Goal: Information Seeking & Learning: Find specific fact

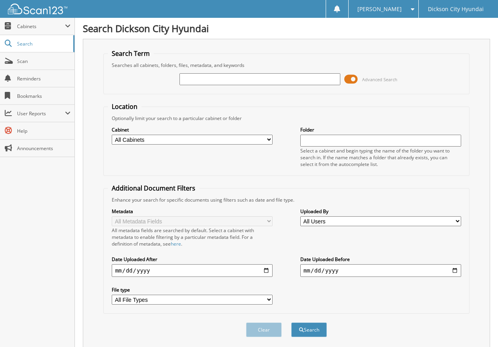
click at [101, 160] on div "Search Term Searches all cabinets, folders, files, metadata, and keywords Advan…" at bounding box center [286, 194] width 407 height 310
drag, startPoint x: 46, startPoint y: 227, endPoint x: 91, endPoint y: 173, distance: 70.3
click at [46, 226] on div "Close Cabinets My Company Email Addresses Search Scan" at bounding box center [37, 182] width 75 height 329
click at [91, 173] on div "Search Term Searches all cabinets, folders, files, metadata, and keywords Advan…" at bounding box center [286, 194] width 407 height 310
click at [193, 78] on input "text" at bounding box center [259, 79] width 161 height 12
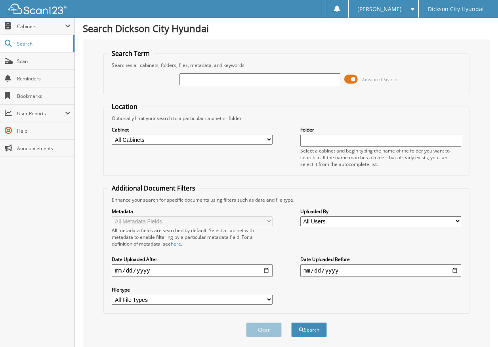
paste input "3617728"
type input "3617728"
click at [313, 330] on button "Search" at bounding box center [309, 329] width 36 height 15
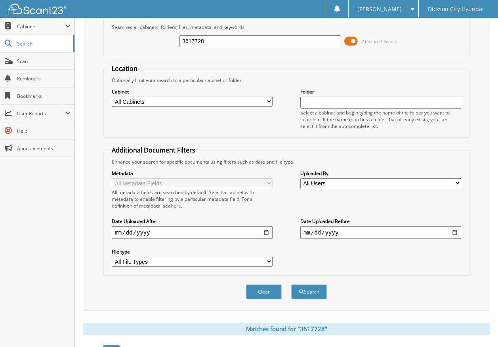
scroll to position [158, 0]
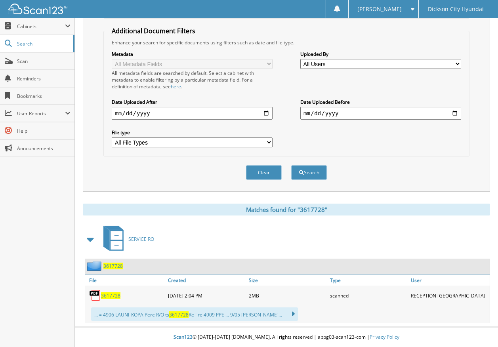
click at [108, 296] on span "3617728" at bounding box center [110, 295] width 19 height 7
